Goal: Transaction & Acquisition: Purchase product/service

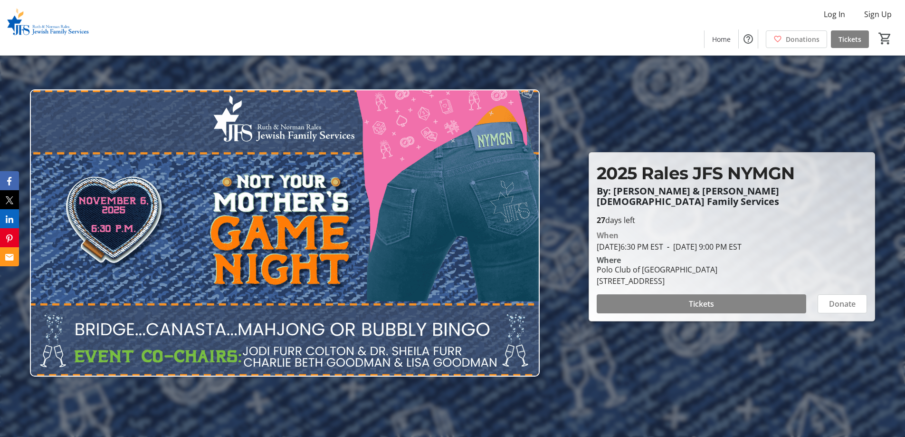
click at [708, 296] on button "Tickets" at bounding box center [702, 303] width 210 height 19
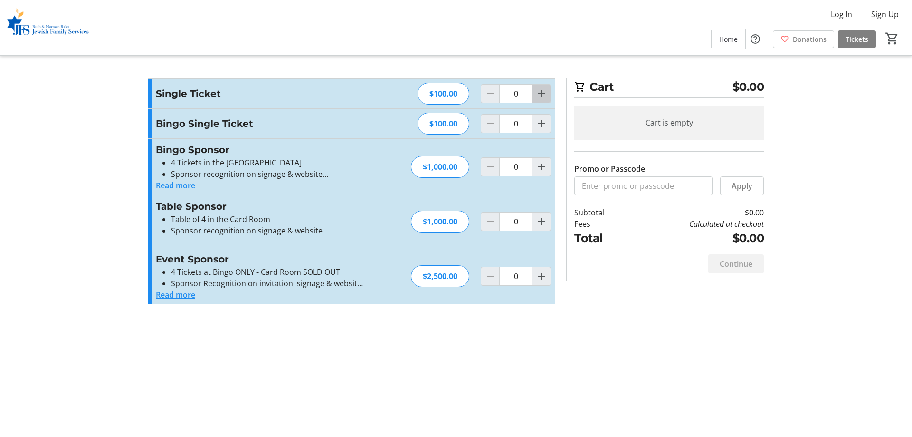
click at [544, 98] on mat-icon "Increment by one" at bounding box center [541, 93] width 11 height 11
type input "1"
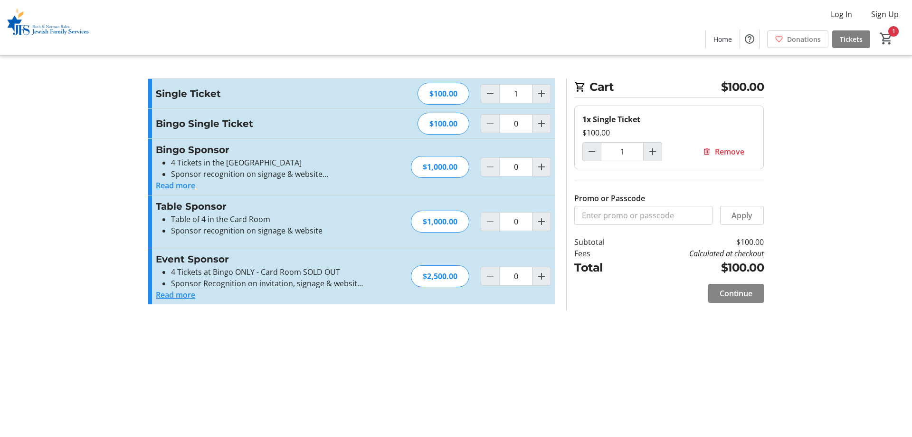
click at [742, 299] on span at bounding box center [736, 293] width 56 height 23
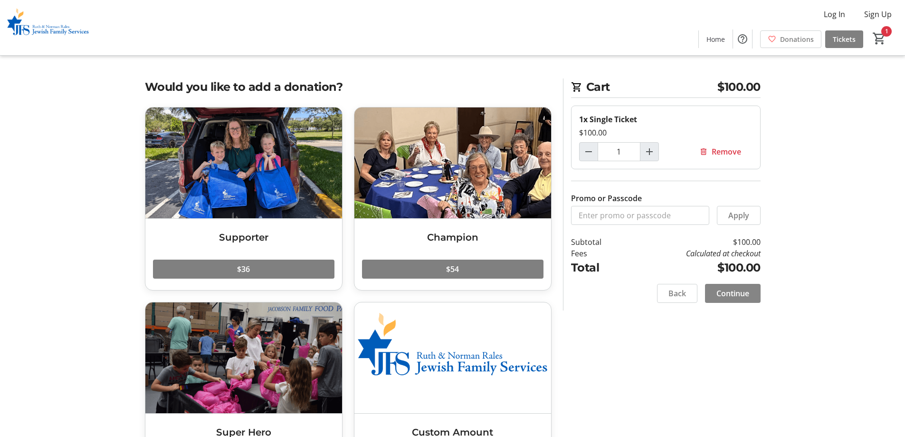
click at [721, 301] on span at bounding box center [733, 293] width 56 height 23
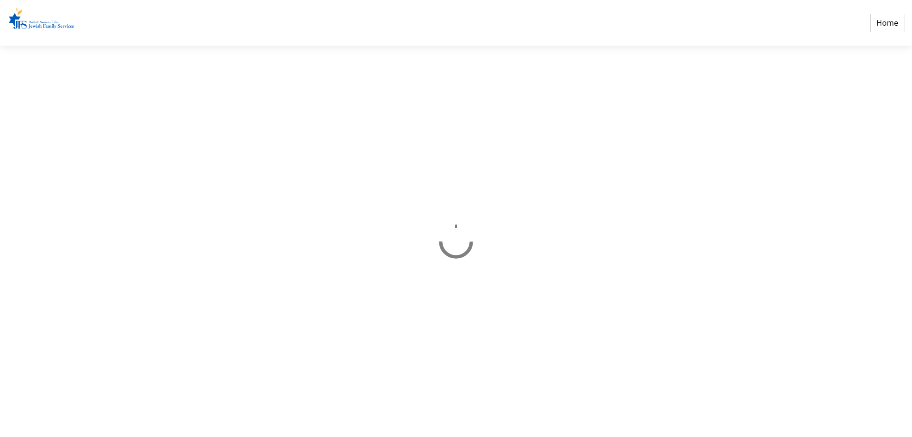
select select "US"
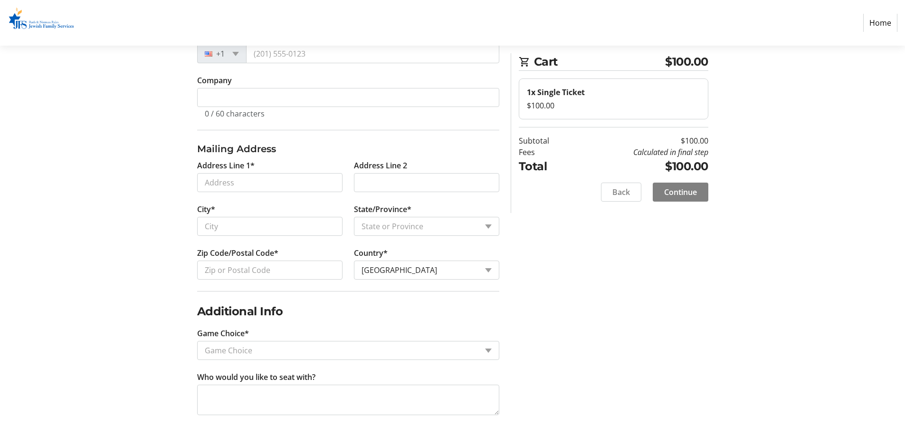
scroll to position [195, 0]
click at [389, 343] on div "Game Choice" at bounding box center [338, 349] width 280 height 18
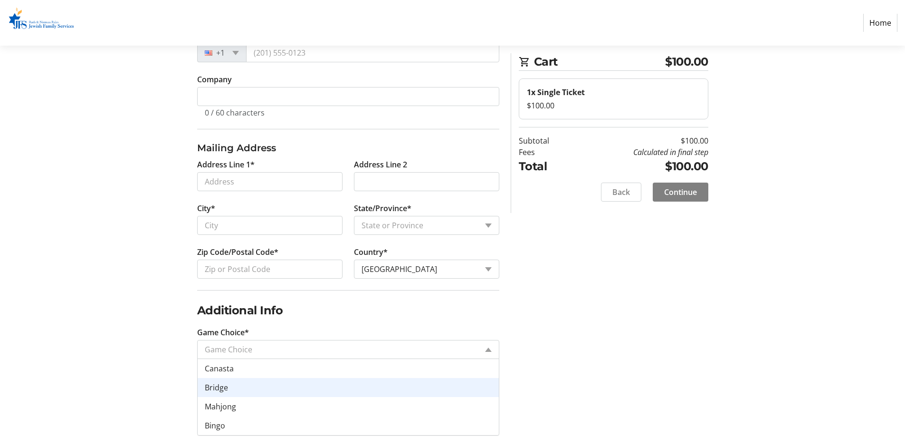
click at [580, 378] on div "Contact Information Have an account? Log in to checkout more quickly and easily…" at bounding box center [452, 170] width 627 height 534
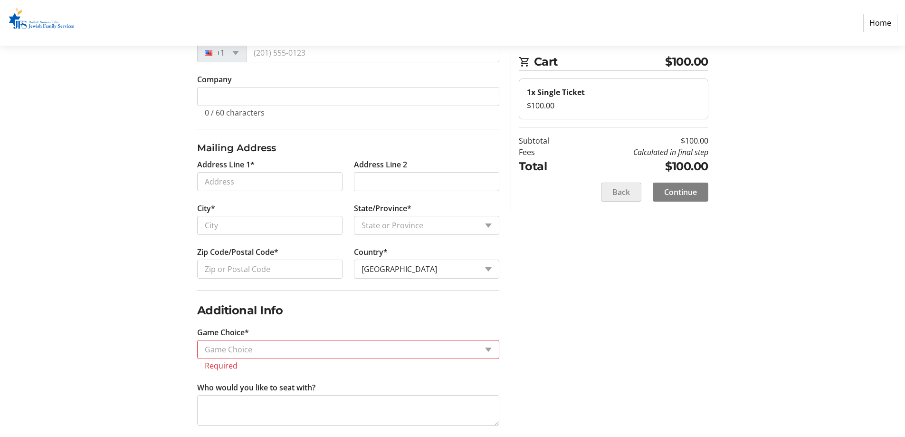
click at [618, 195] on span "Back" at bounding box center [621, 191] width 18 height 11
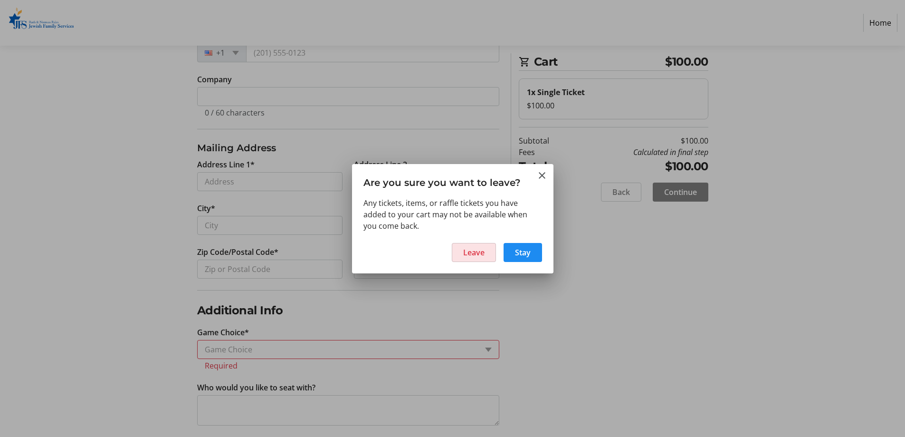
click at [470, 250] on span "Leave" at bounding box center [473, 252] width 21 height 11
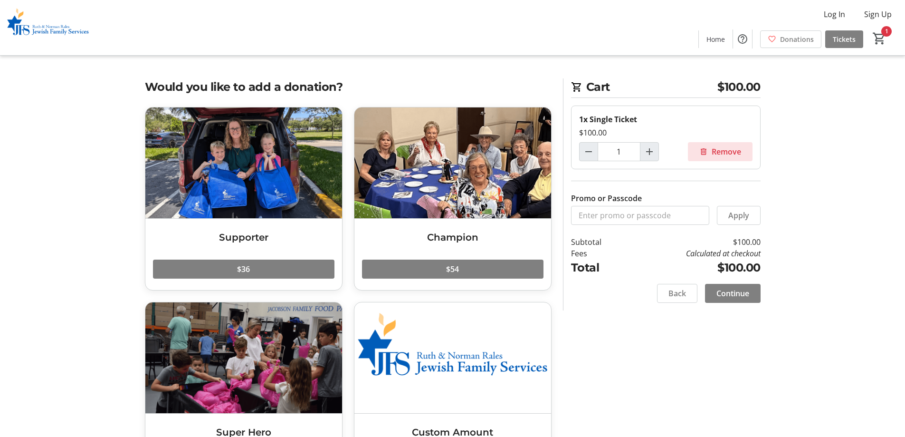
click at [706, 152] on mat-icon at bounding box center [703, 151] width 9 height 9
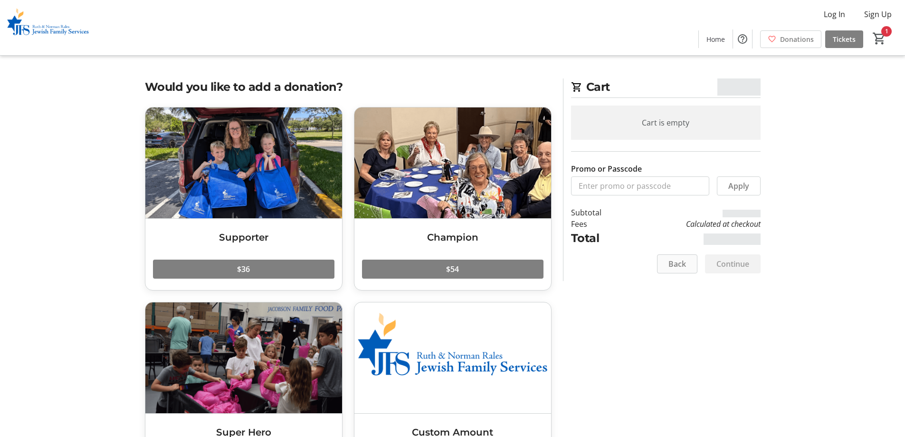
click at [670, 273] on span at bounding box center [677, 263] width 39 height 23
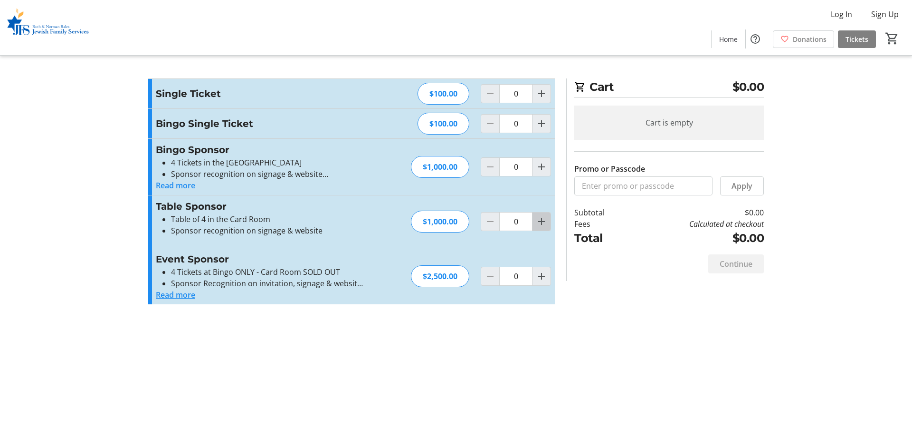
click at [537, 216] on mat-icon "Increment by one" at bounding box center [541, 221] width 11 height 11
type input "1"
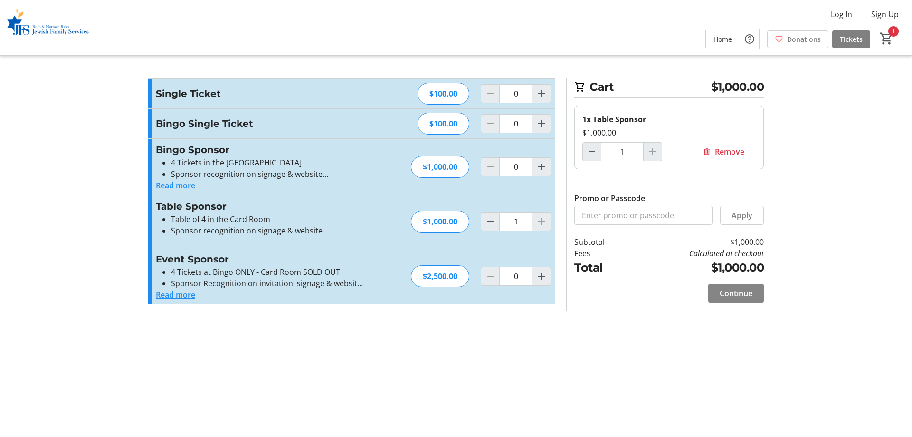
click at [727, 295] on span "Continue" at bounding box center [736, 292] width 33 height 11
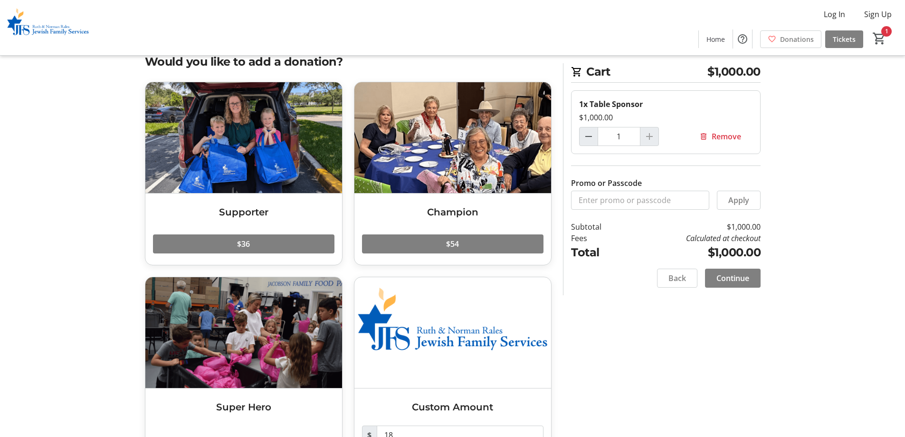
scroll to position [48, 0]
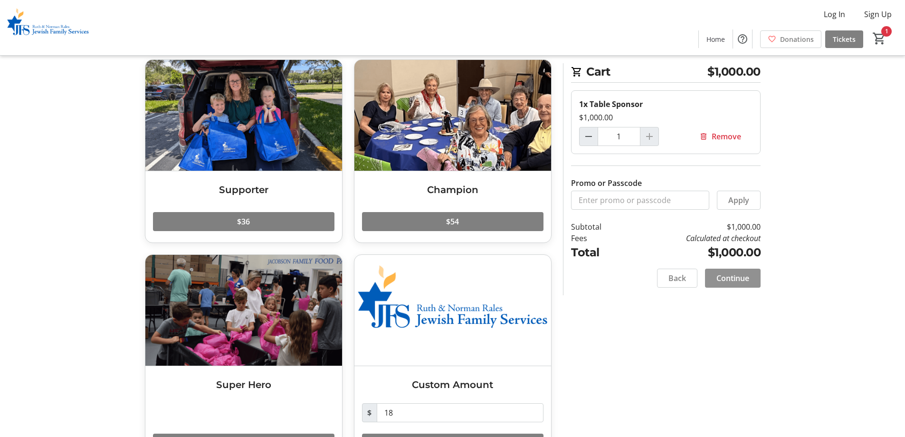
click at [742, 273] on span "Continue" at bounding box center [732, 277] width 33 height 11
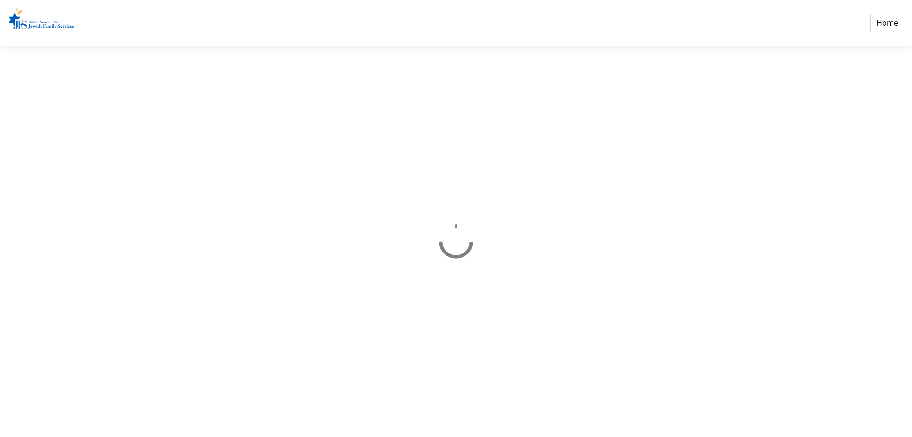
select select "US"
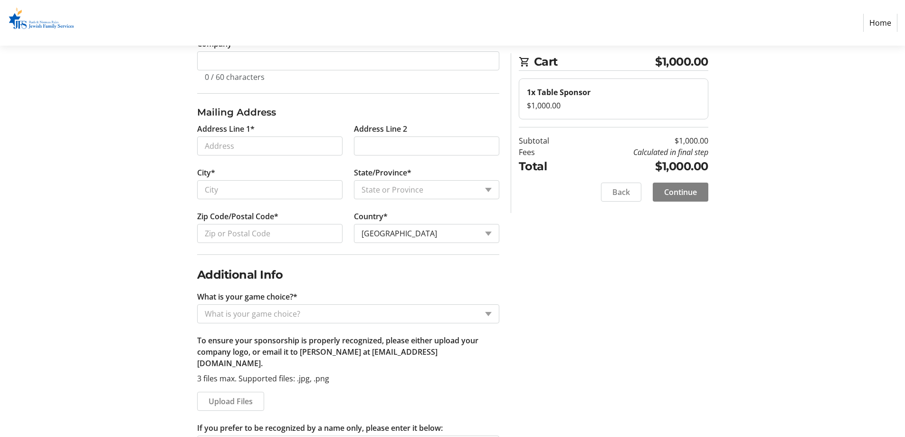
scroll to position [260, 0]
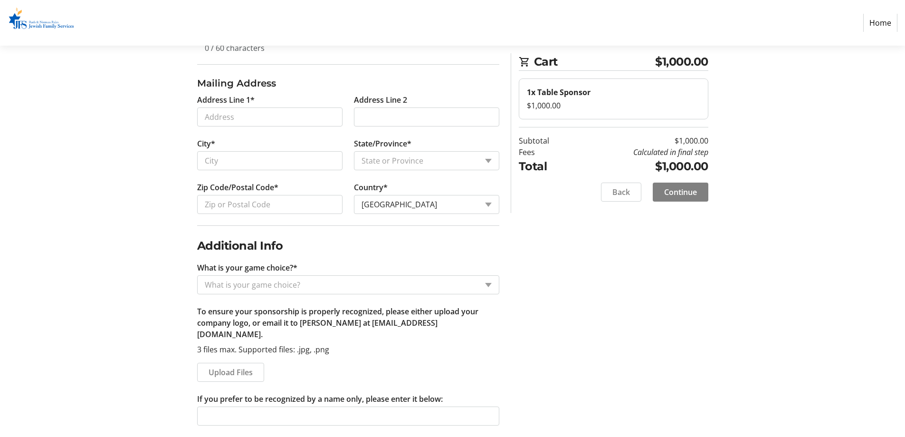
click at [287, 278] on div "What is your game choice?" at bounding box center [338, 285] width 280 height 18
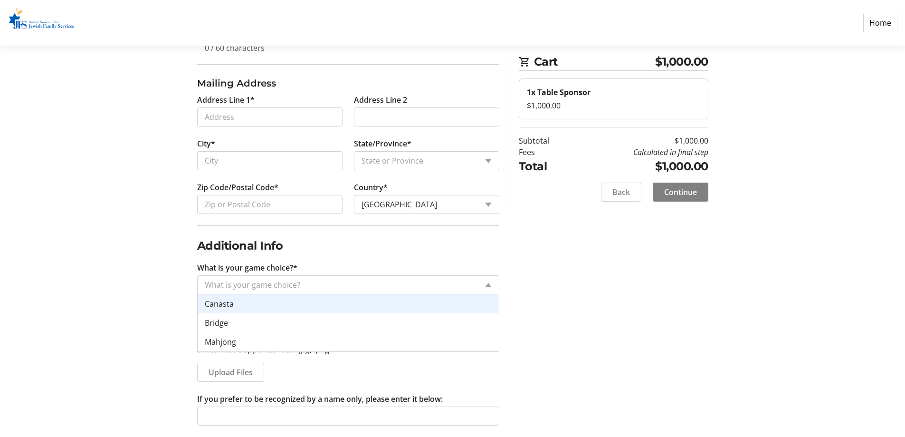
click at [577, 303] on div "Contact Information Have an account? Log in to checkout more quickly and easily…" at bounding box center [452, 143] width 627 height 610
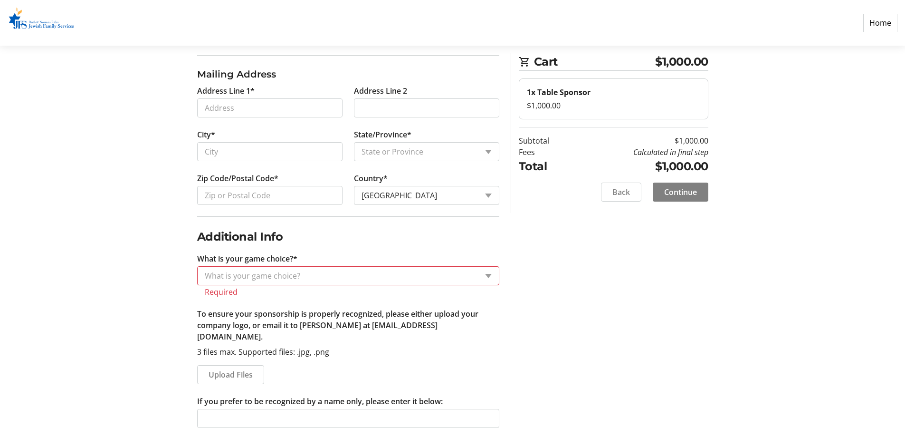
scroll to position [271, 0]
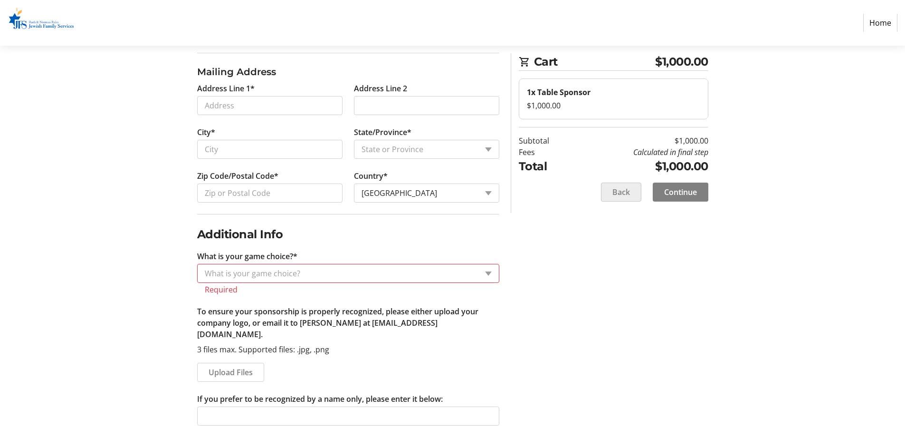
click at [628, 195] on span "Back" at bounding box center [621, 191] width 18 height 11
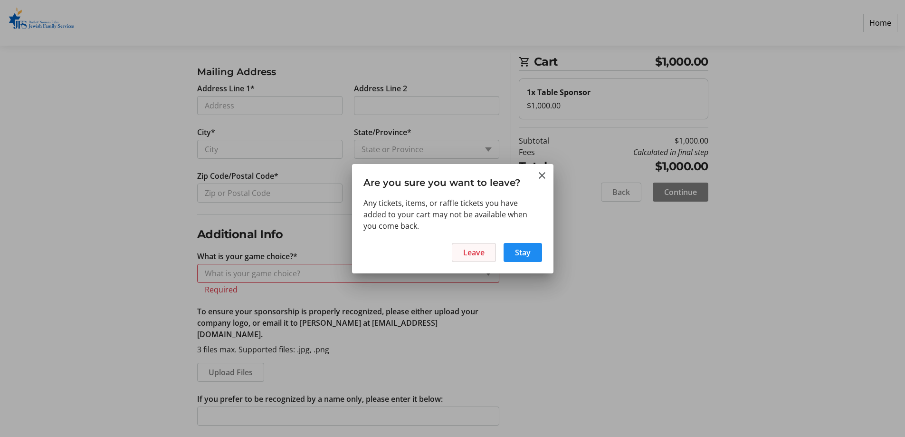
click at [483, 256] on span "Leave" at bounding box center [473, 252] width 21 height 11
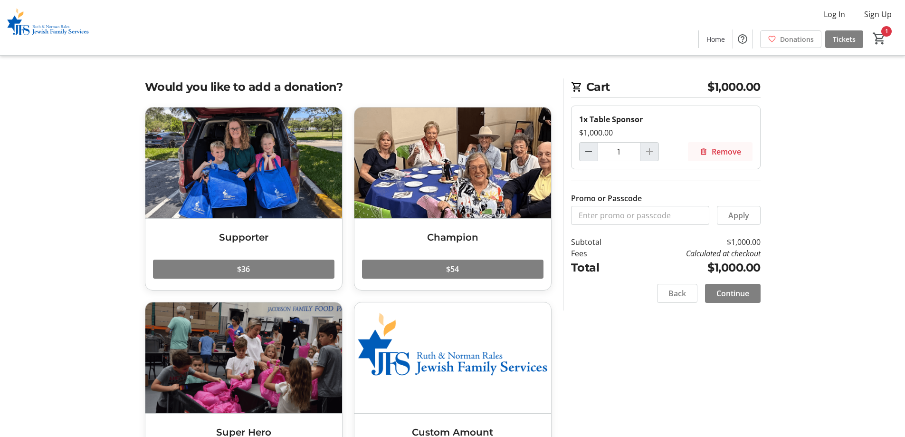
click at [725, 161] on span at bounding box center [720, 151] width 65 height 23
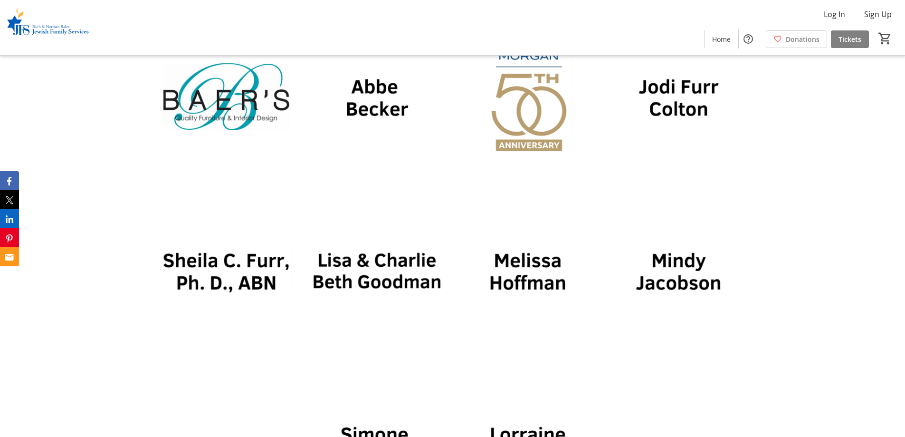
scroll to position [1473, 0]
